Goal: Task Accomplishment & Management: Manage account settings

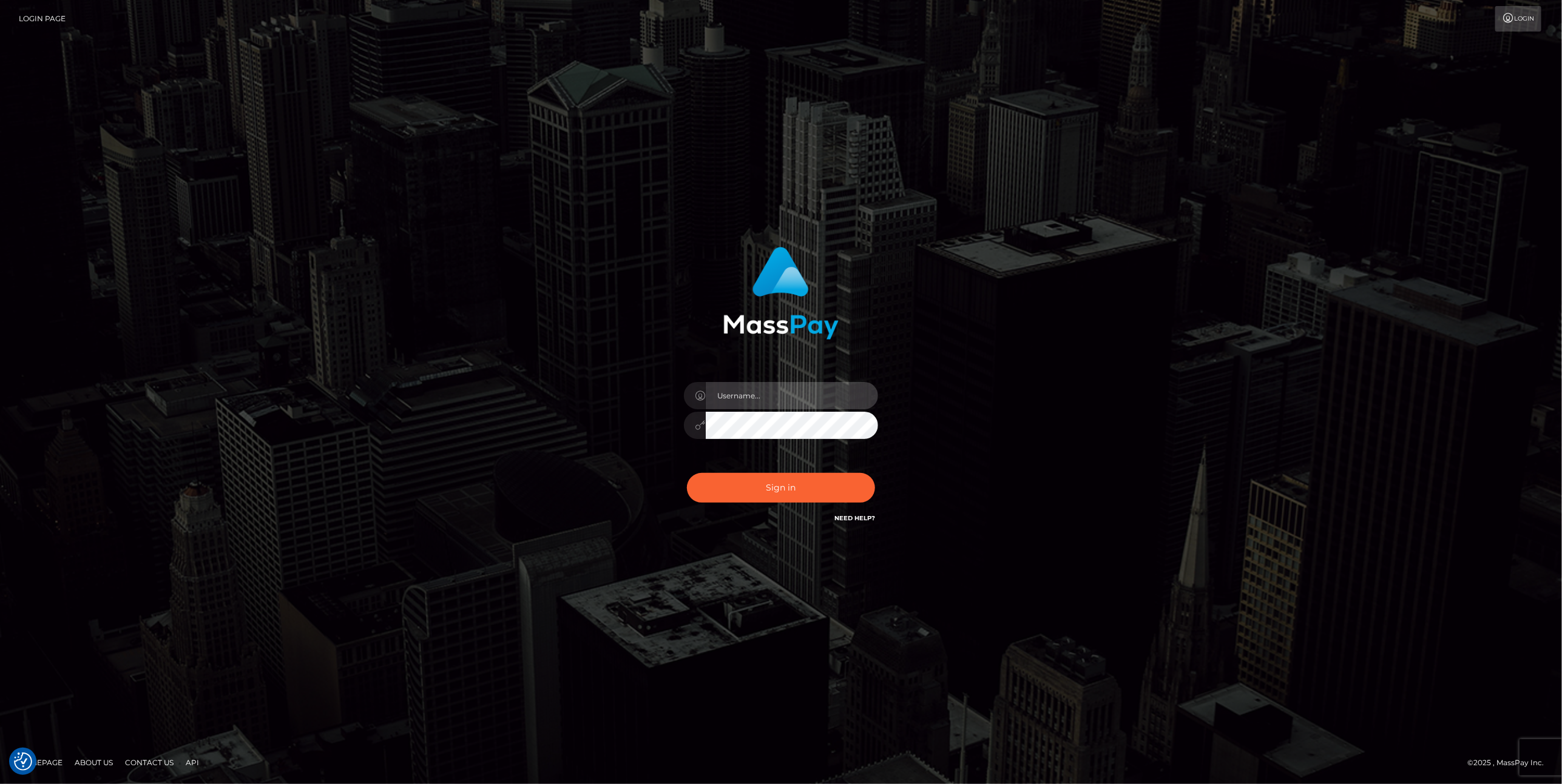
click at [745, 400] on input "text" at bounding box center [791, 396] width 172 height 27
type input "ashbil"
click at [810, 500] on button "Sign in" at bounding box center [781, 487] width 188 height 30
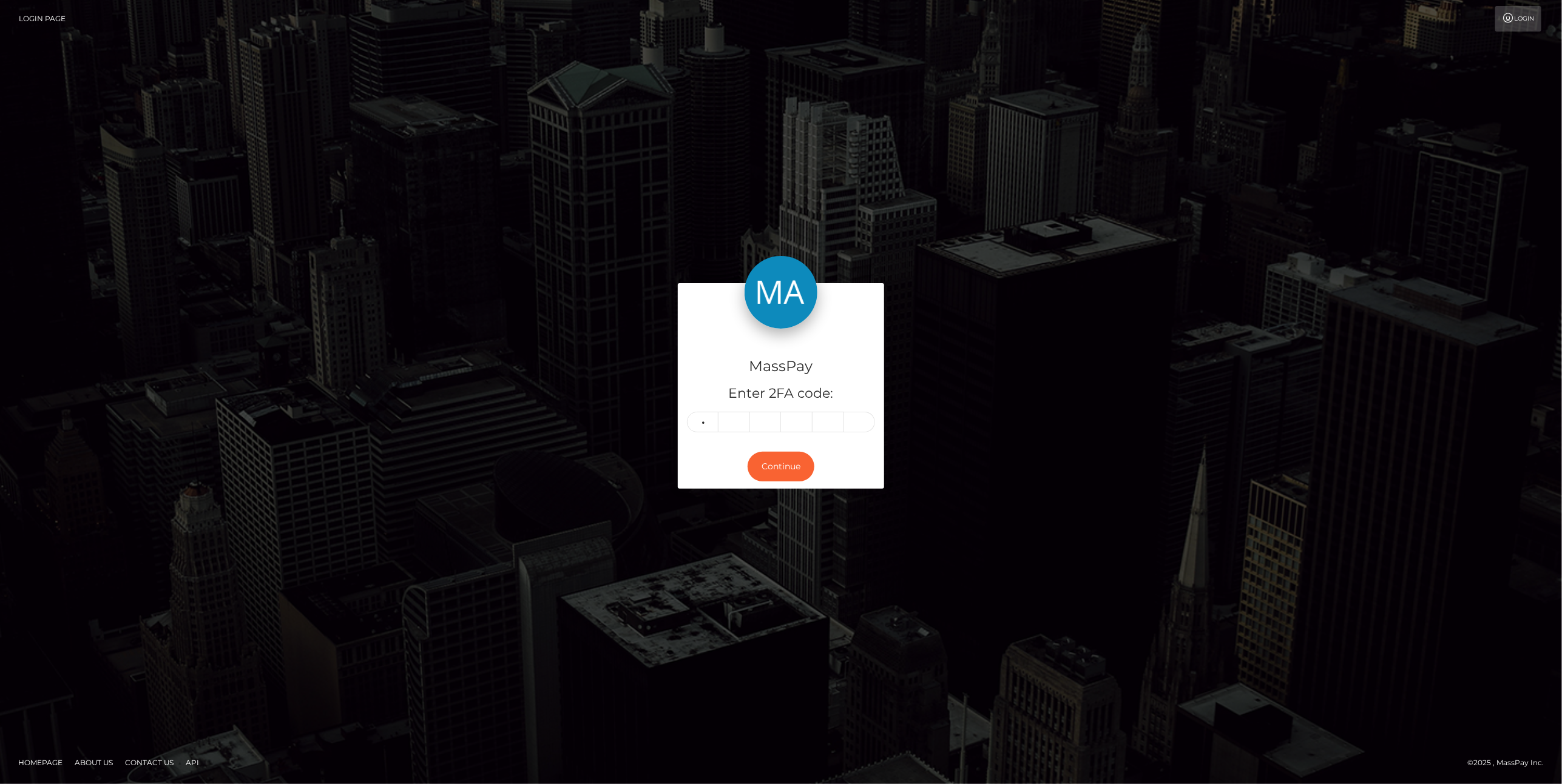
type input "7"
type input "0"
type input "5"
type input "2"
type input "5"
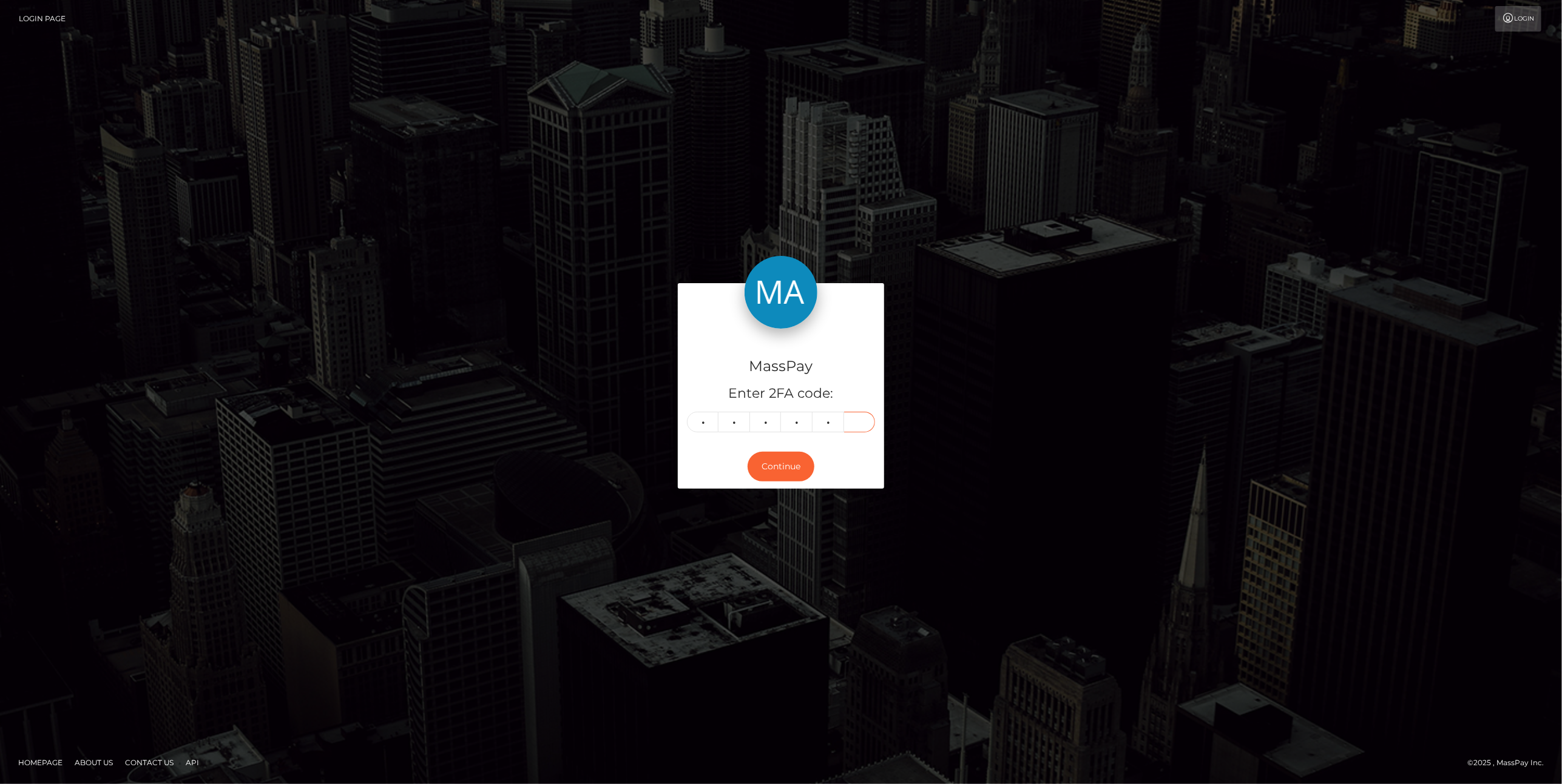
type input "8"
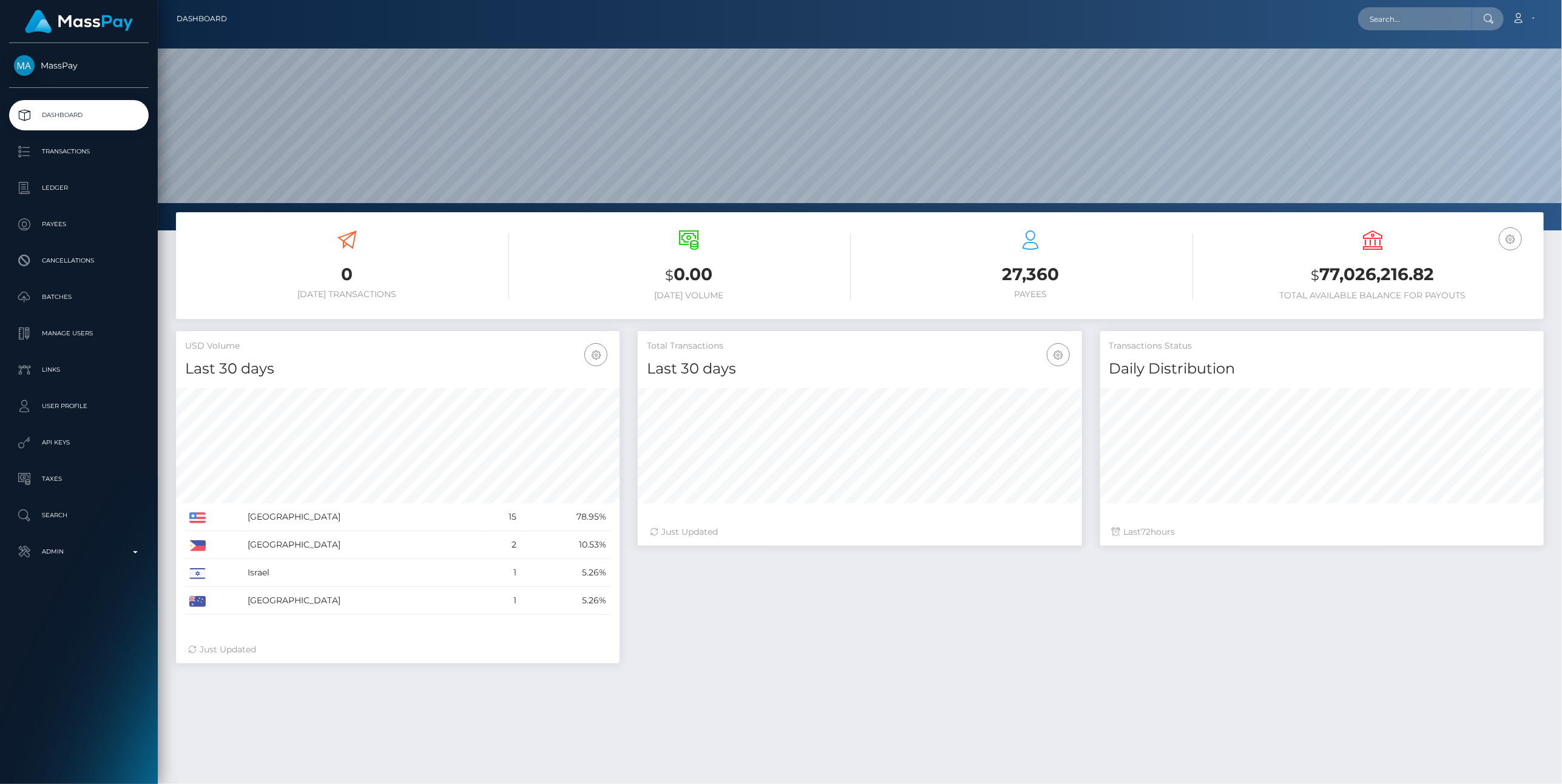
scroll to position [215, 444]
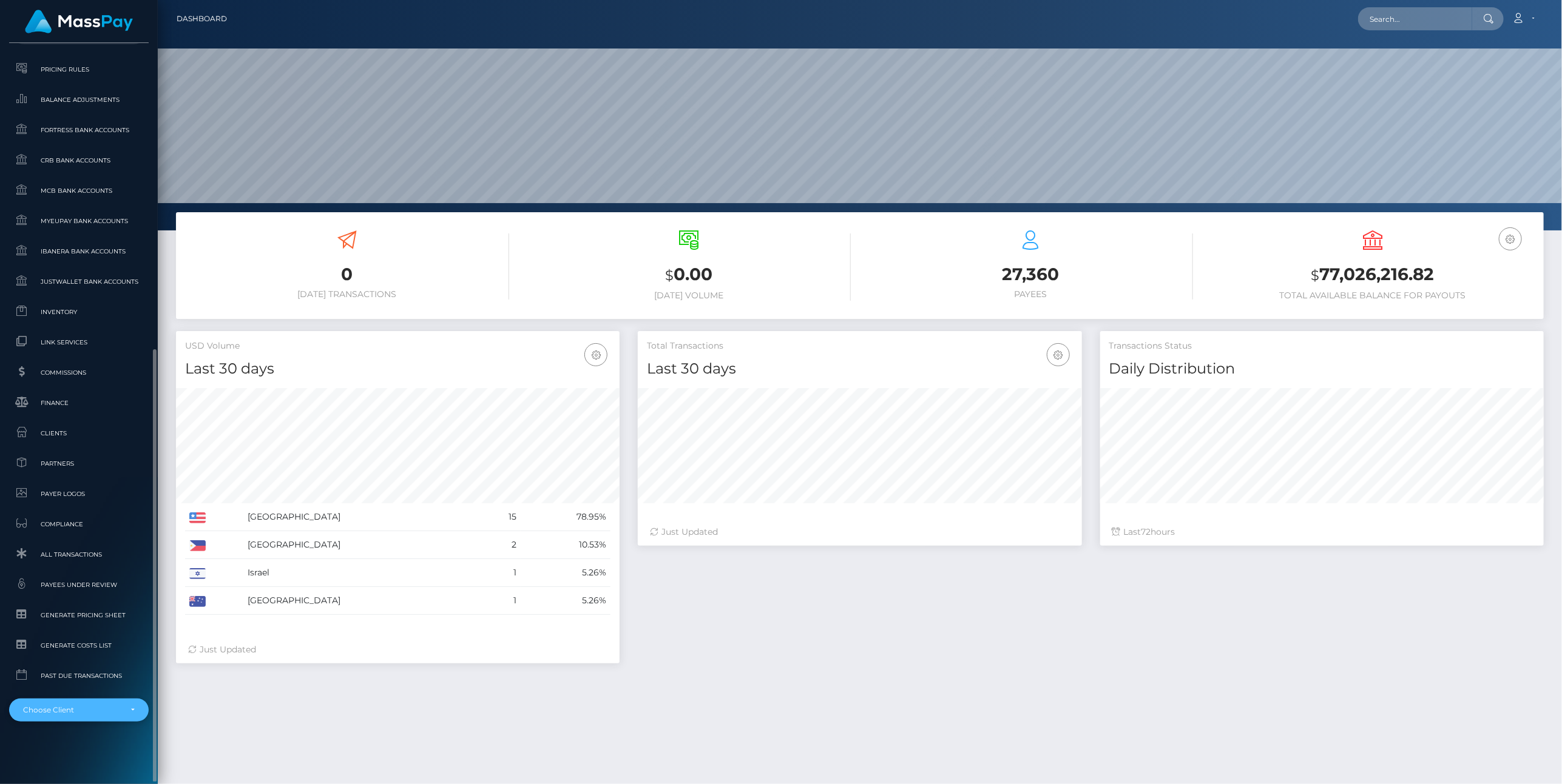
click at [131, 714] on div "Choose Client" at bounding box center [78, 710] width 112 height 9
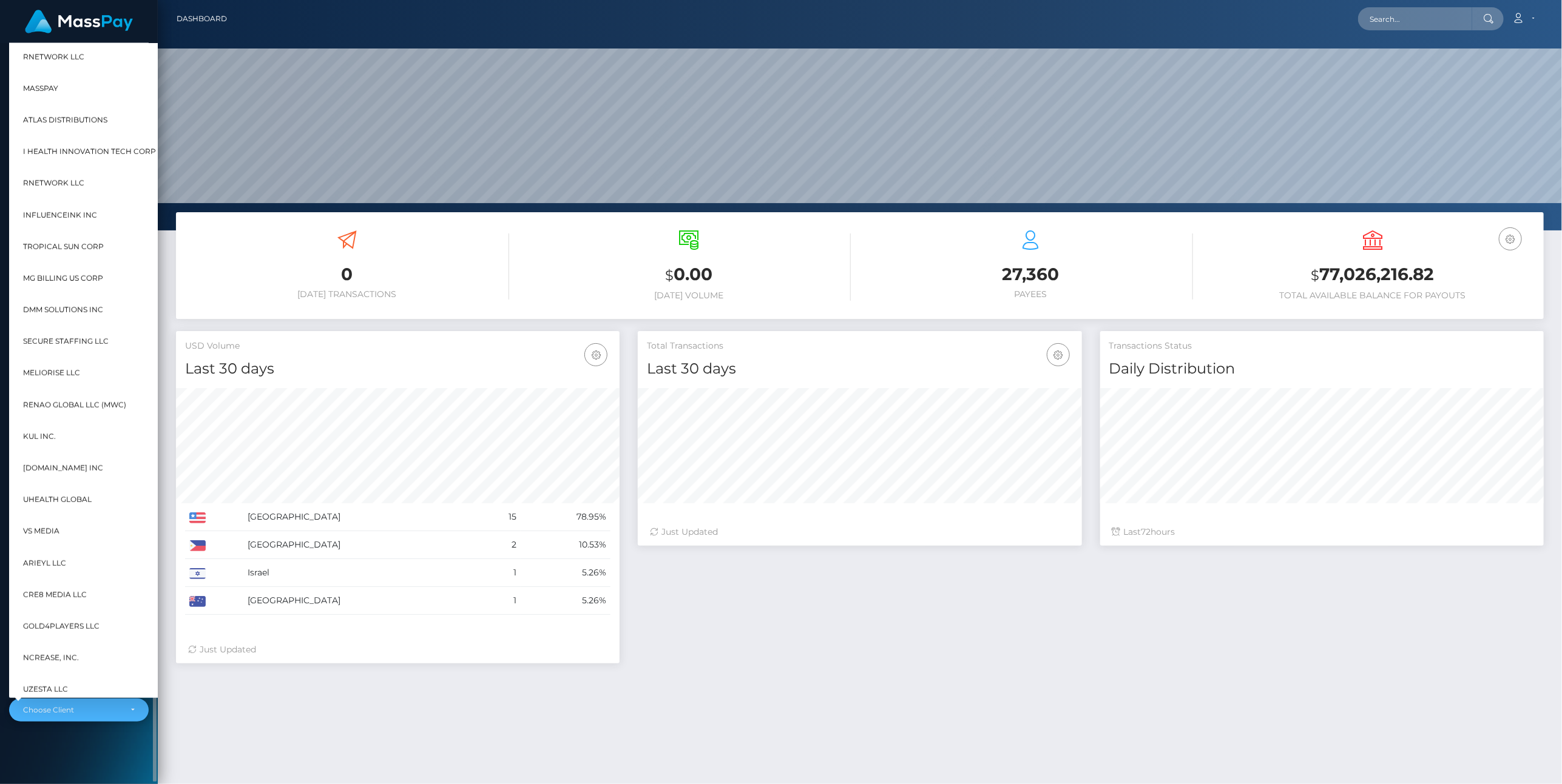
scroll to position [138, 14]
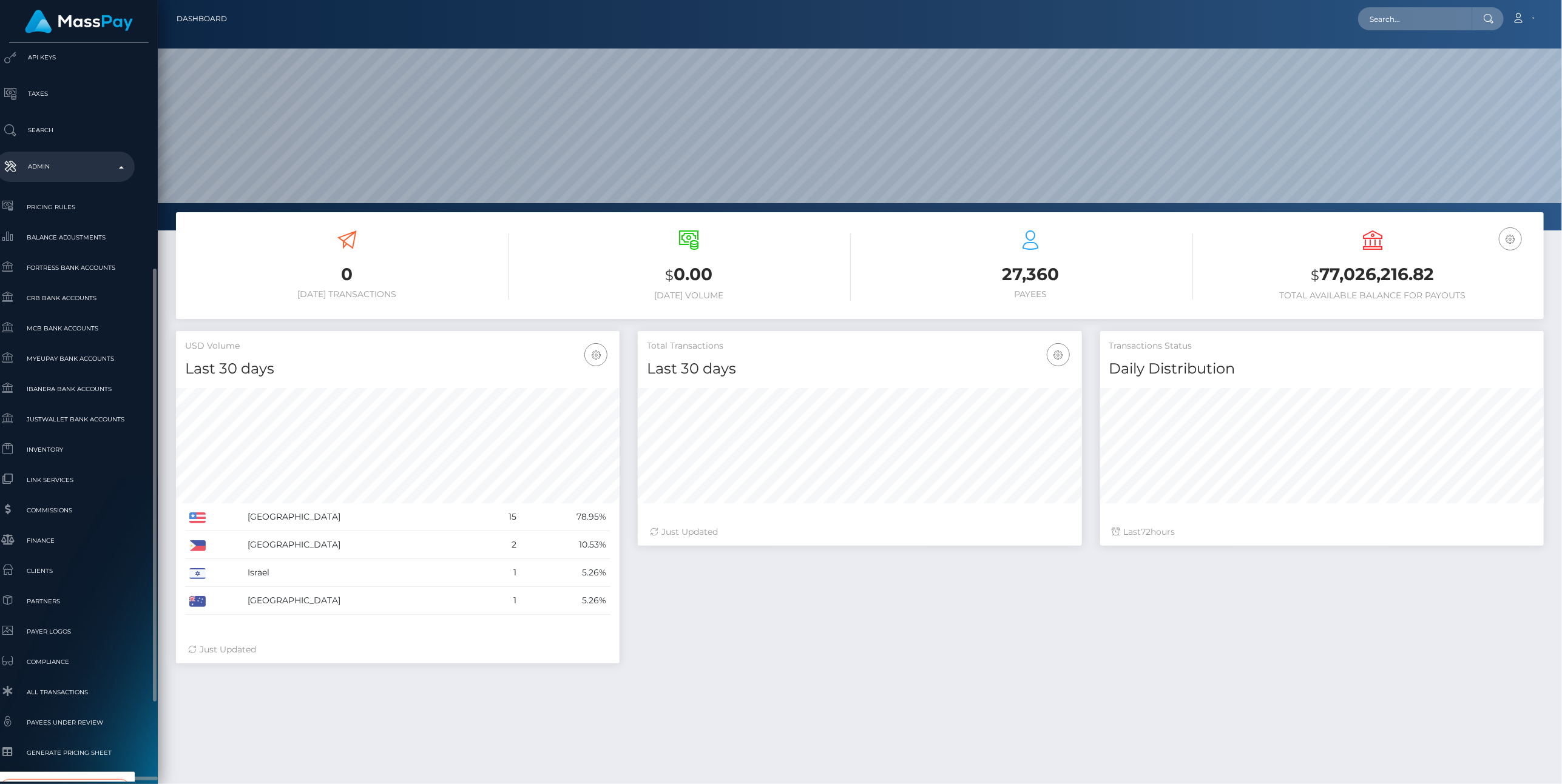
type input "whop"
select select "338"
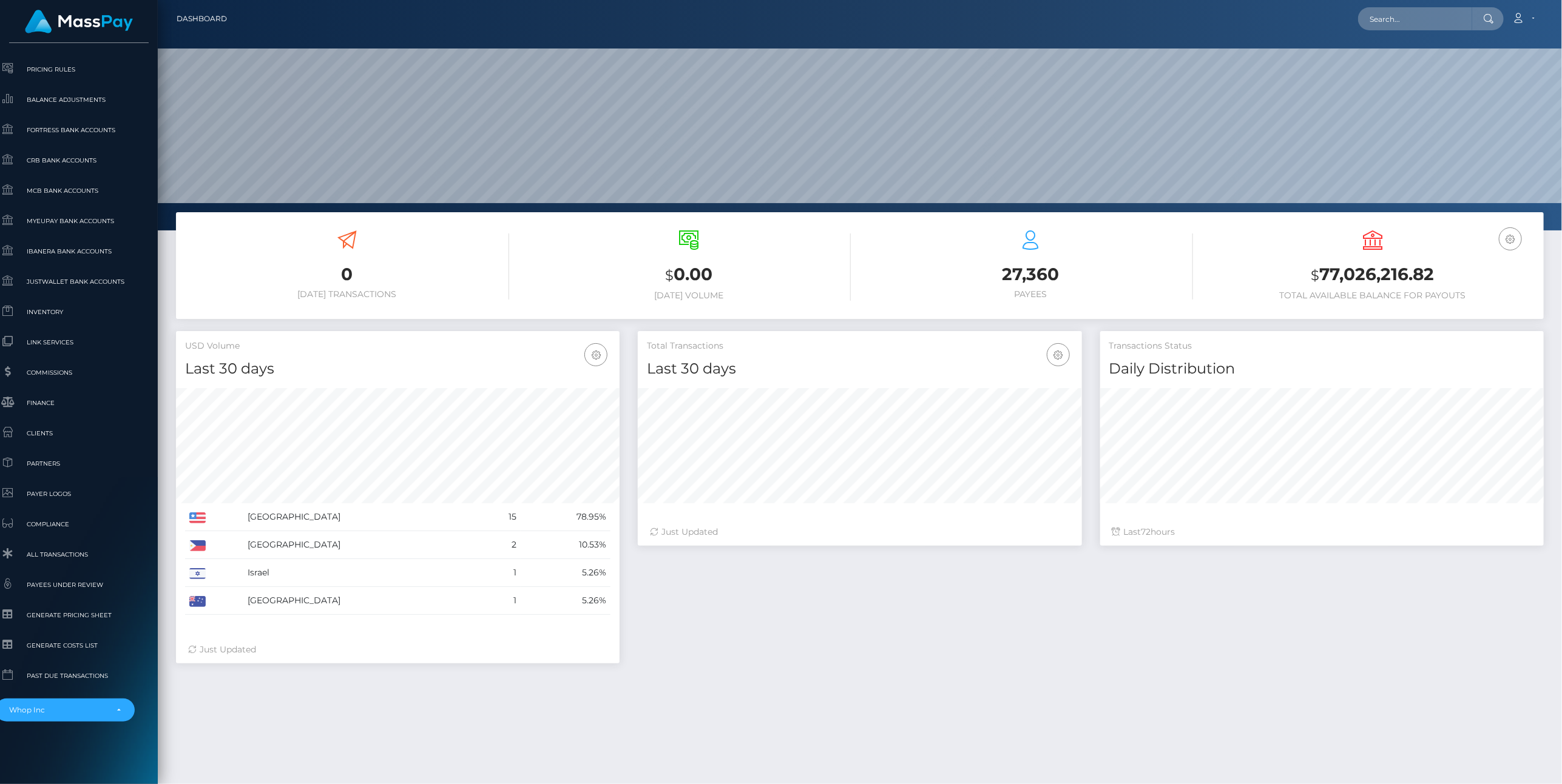
drag, startPoint x: 868, startPoint y: 654, endPoint x: 802, endPoint y: 666, distance: 67.1
click at [802, 666] on div "Total Transactions Last 30 days Last 30 days Last 60 days Last 90 days 72" at bounding box center [1090, 503] width 924 height 345
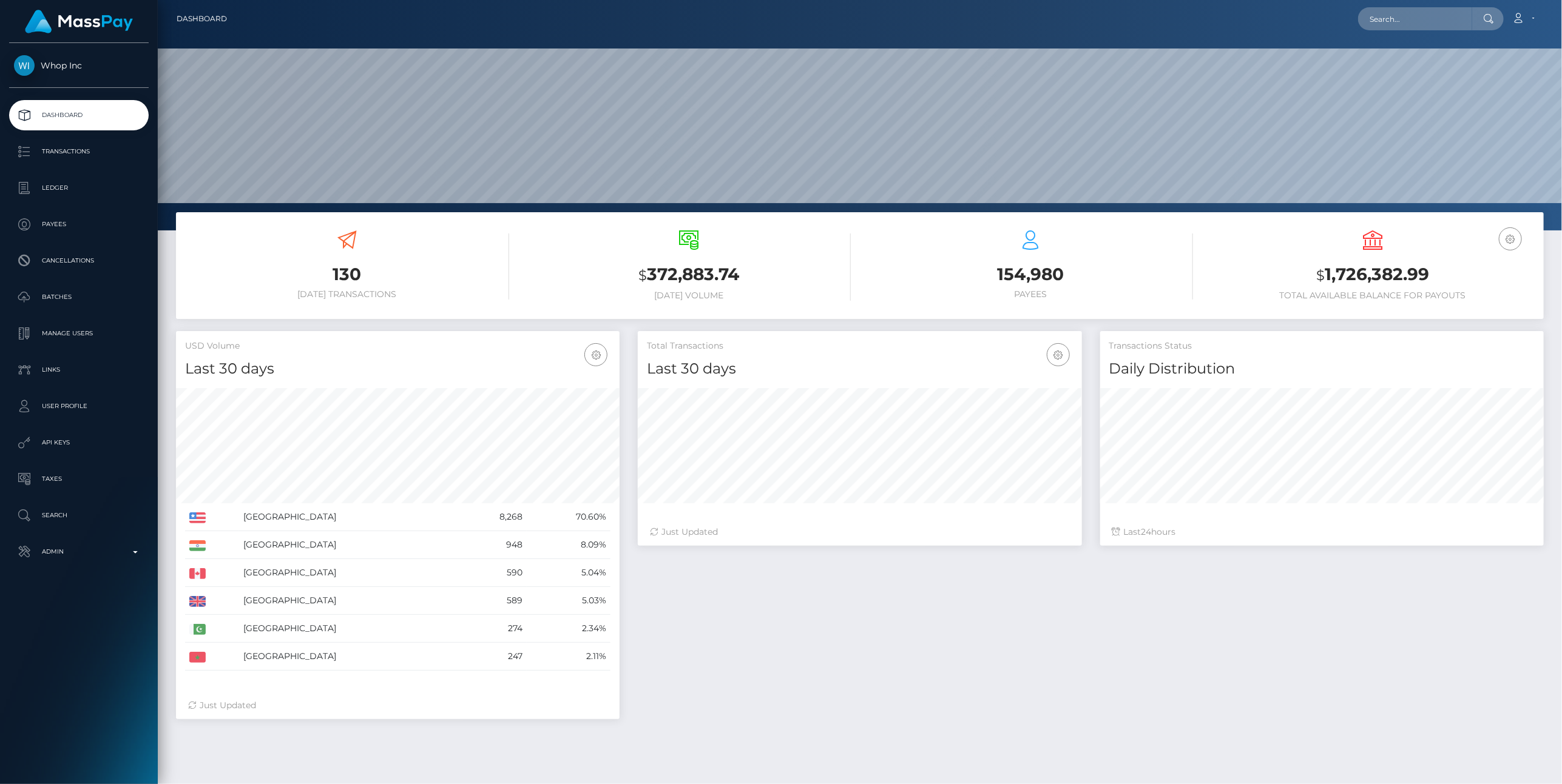
scroll to position [215, 444]
click at [79, 184] on p "Ledger" at bounding box center [78, 188] width 130 height 18
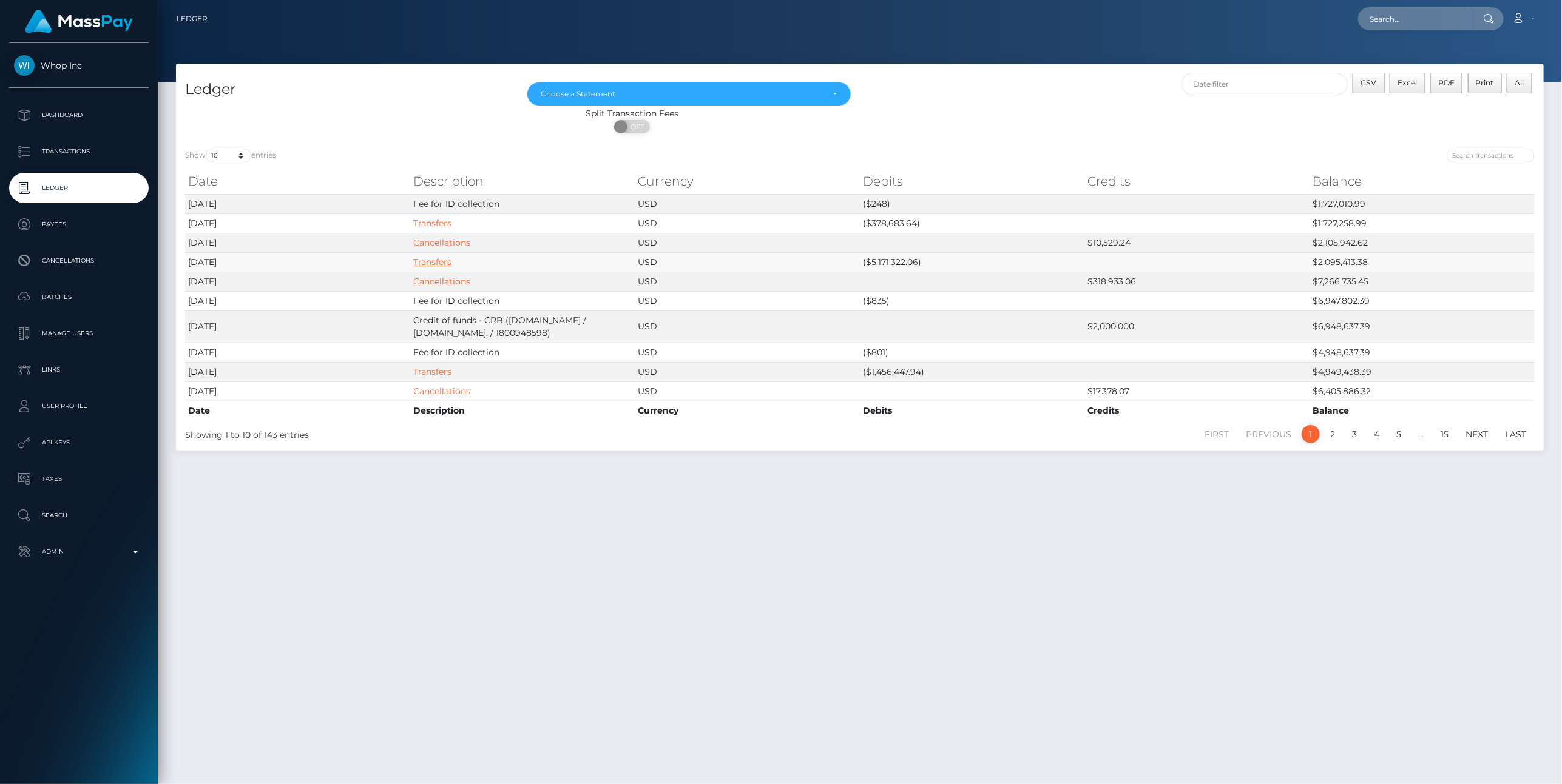
click at [422, 263] on link "Transfers" at bounding box center [432, 261] width 38 height 11
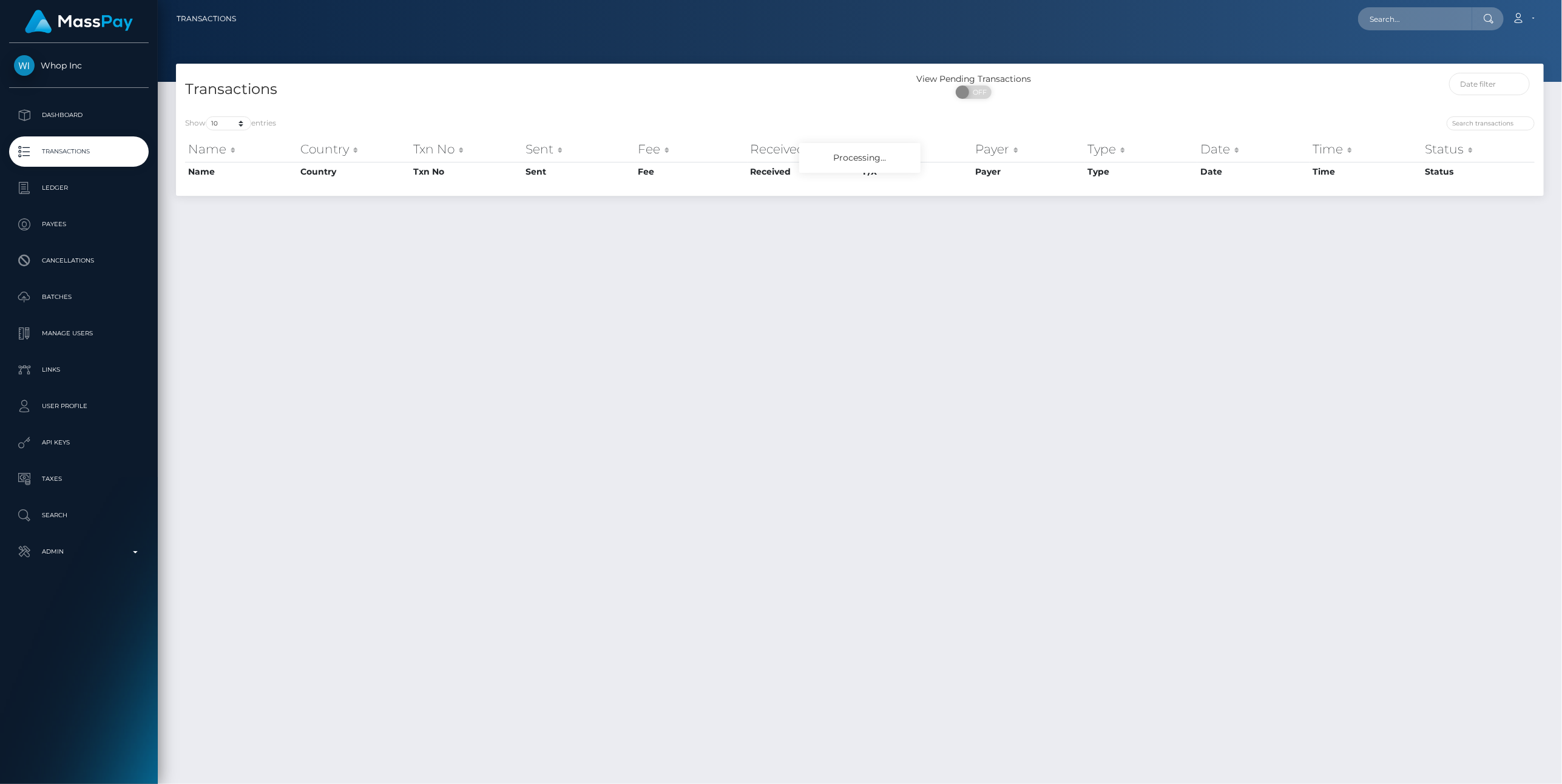
drag, startPoint x: 0, startPoint y: 0, endPoint x: 695, endPoint y: 106, distance: 703.0
click at [695, 106] on div "Transactions" at bounding box center [517, 90] width 683 height 35
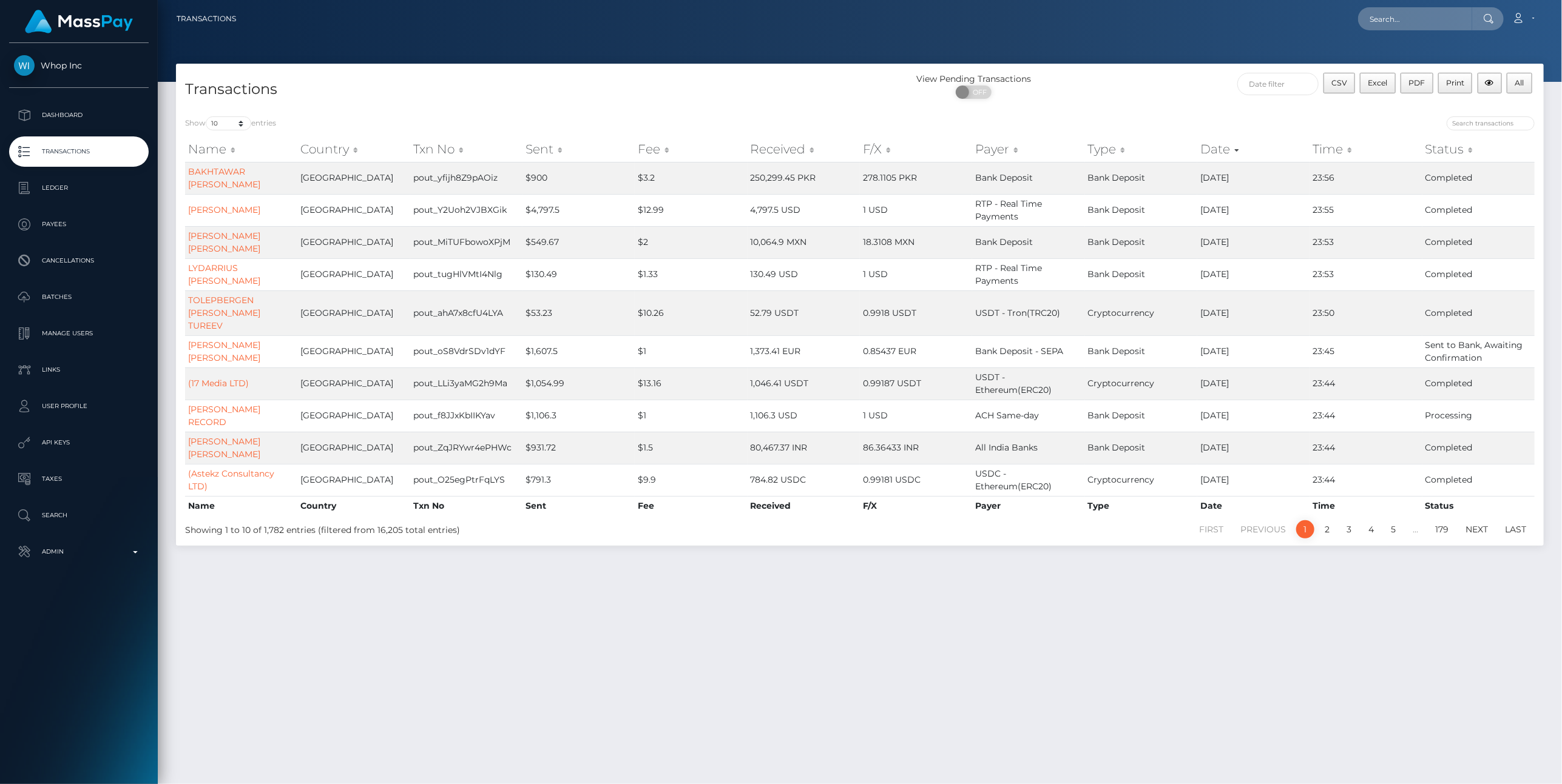
click at [554, 141] on th "Sent" at bounding box center [578, 149] width 112 height 24
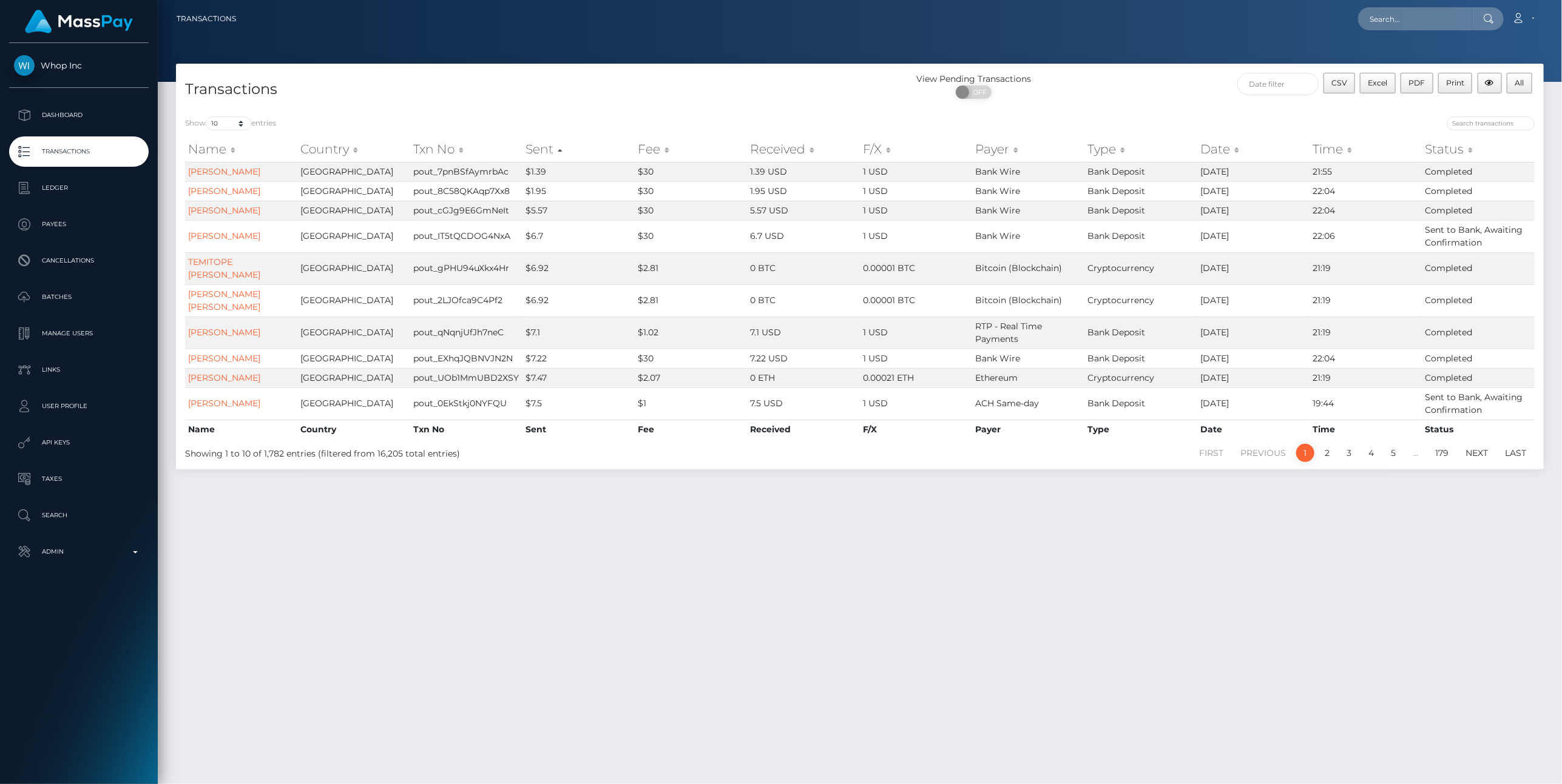
click at [557, 146] on th "Sent" at bounding box center [578, 149] width 112 height 24
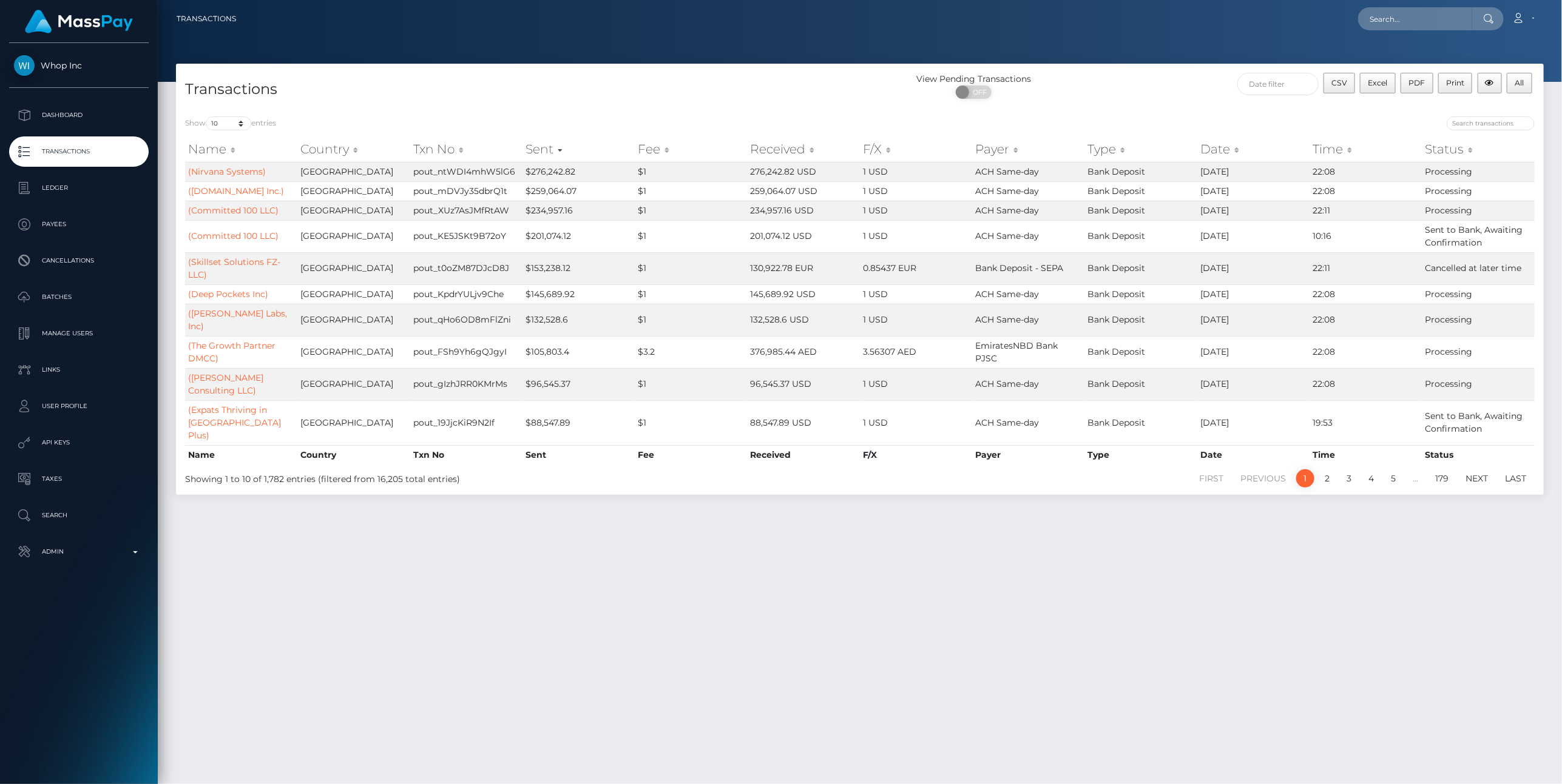
drag, startPoint x: 578, startPoint y: 299, endPoint x: 597, endPoint y: 128, distance: 172.1
click at [597, 128] on div "Show 10 25 50 100 250 500 1,000 3,500 All entries" at bounding box center [518, 125] width 665 height 17
